Goal: Transaction & Acquisition: Purchase product/service

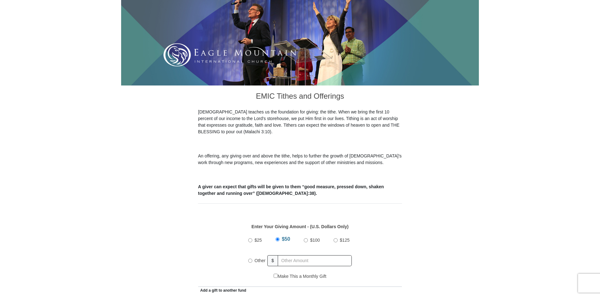
scroll to position [94, 0]
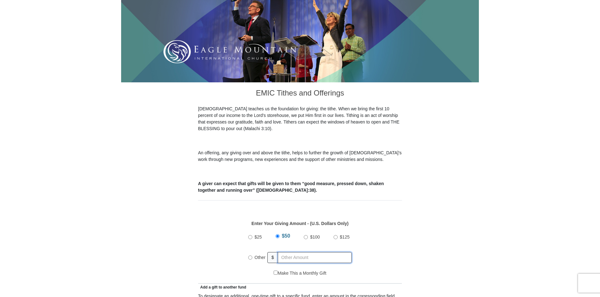
radio input "true"
click at [294, 252] on input "text" at bounding box center [316, 257] width 72 height 11
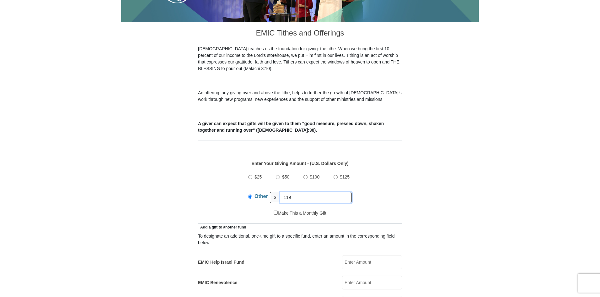
scroll to position [157, 0]
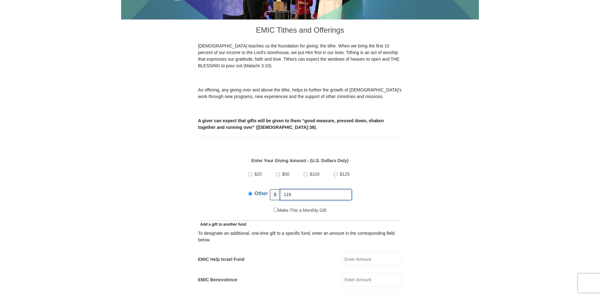
type input "119"
click at [362, 252] on input "EMIC Help Israel Fund" at bounding box center [372, 259] width 60 height 14
type input "1"
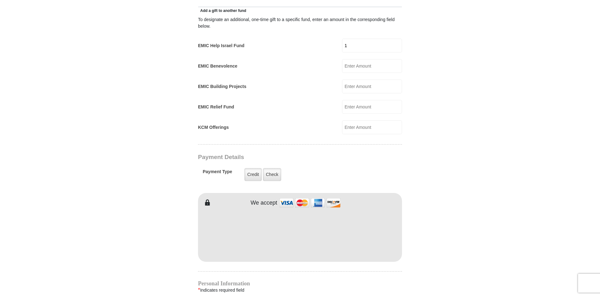
scroll to position [377, 0]
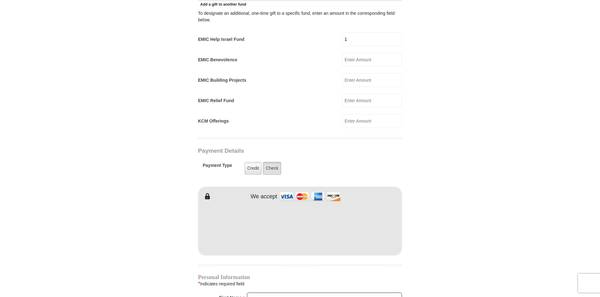
click at [266, 165] on label "Check" at bounding box center [272, 168] width 18 height 13
click at [0, 0] on input "Check" at bounding box center [0, 0] width 0 height 0
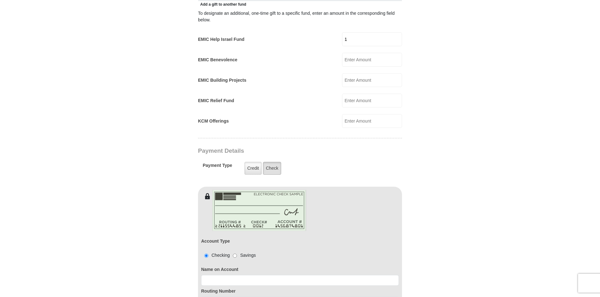
click at [269, 164] on label "Check" at bounding box center [272, 168] width 18 height 13
click at [0, 0] on input "Check" at bounding box center [0, 0] width 0 height 0
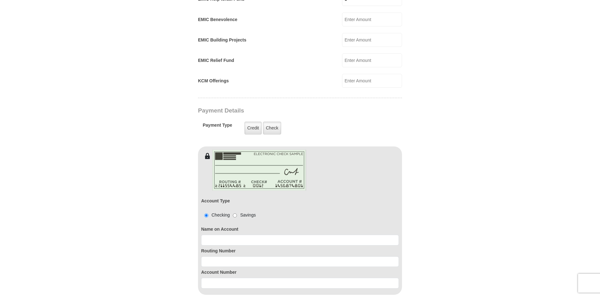
scroll to position [471, 0]
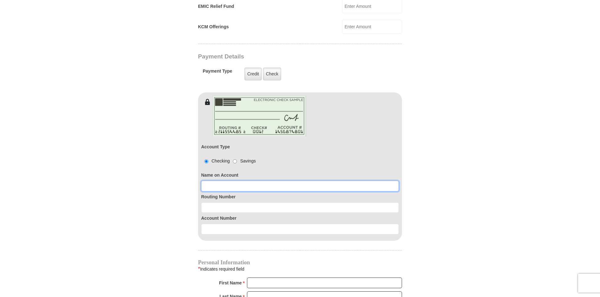
click at [218, 180] on input at bounding box center [300, 185] width 198 height 11
click at [222, 180] on input at bounding box center [300, 185] width 198 height 11
type input "Amanda Gustavsson"
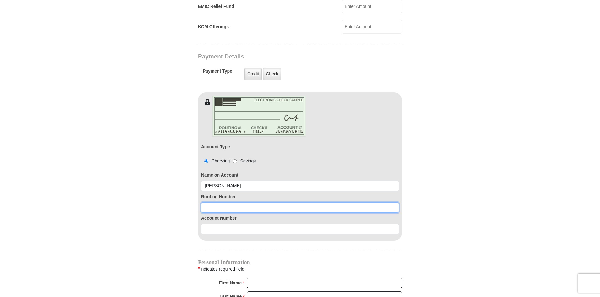
click at [244, 203] on input at bounding box center [300, 207] width 198 height 11
type input "061101294"
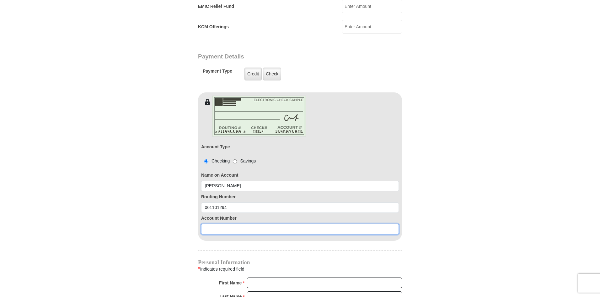
click at [239, 223] on input at bounding box center [300, 228] width 198 height 11
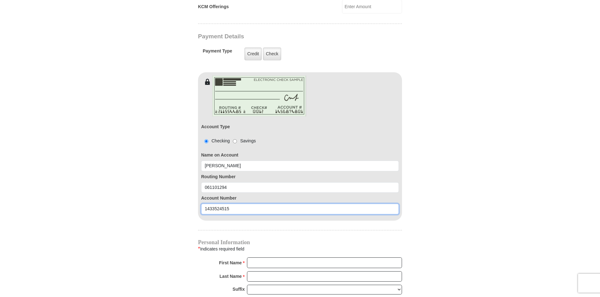
scroll to position [502, 0]
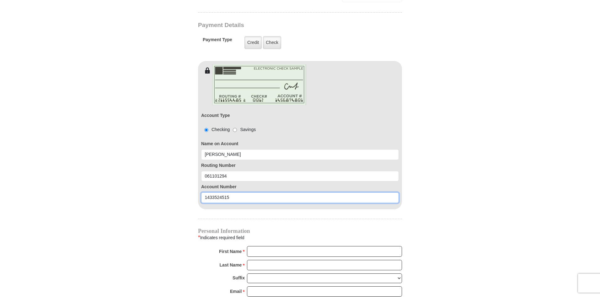
type input "1433524515"
click at [257, 246] on input "First Name *" at bounding box center [324, 251] width 155 height 11
type input "Amanda"
type input "Gustavsson"
type input "noahark21@hotmail.com"
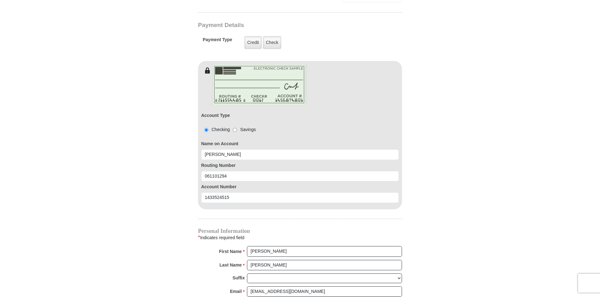
type input "2327 Loowit Falls Drive"
type input "Braselton"
select select "GA"
type input "30517"
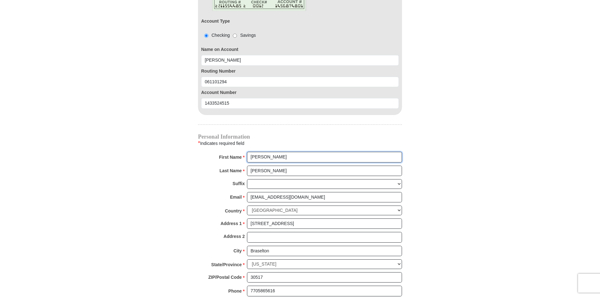
scroll to position [628, 0]
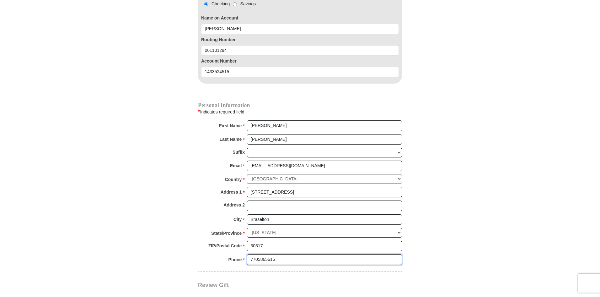
click at [285, 254] on input "7705865616" at bounding box center [324, 259] width 155 height 11
type input "8032157912"
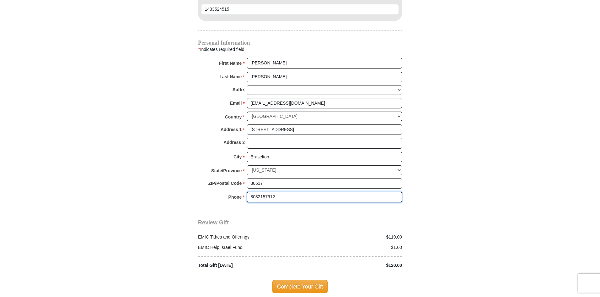
scroll to position [690, 0]
click at [311, 279] on span "Complete Your Gift" at bounding box center [300, 285] width 56 height 13
